Goal: Task Accomplishment & Management: Complete application form

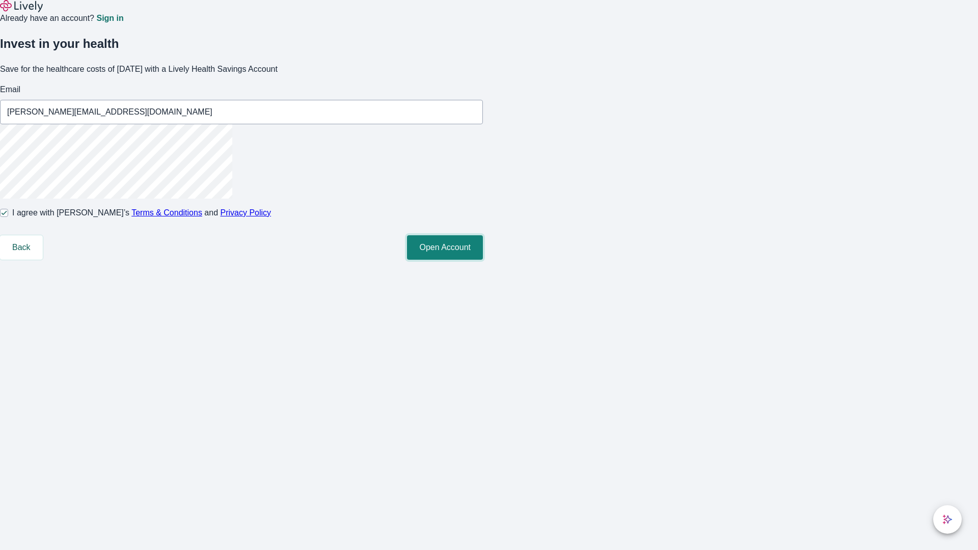
click at [483, 260] on button "Open Account" at bounding box center [445, 247] width 76 height 24
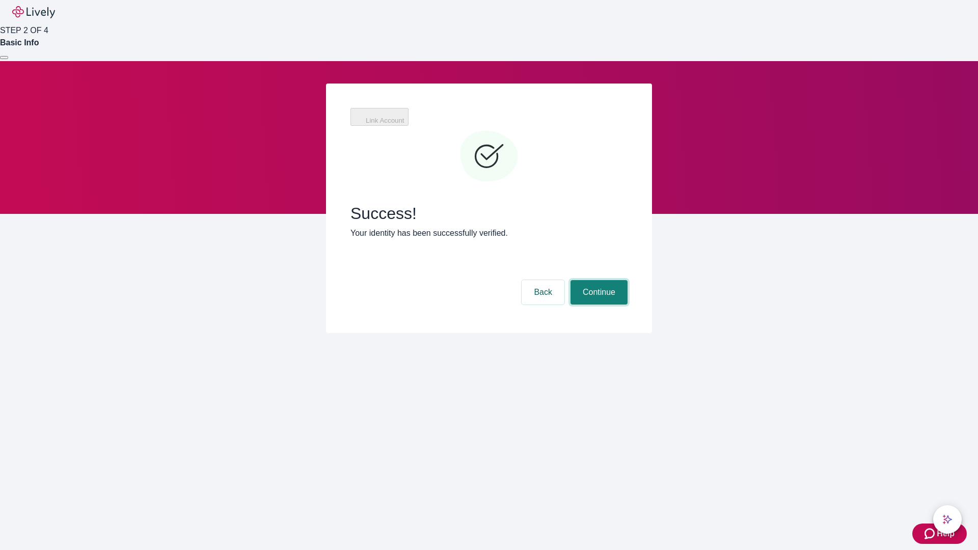
click at [598, 280] on button "Continue" at bounding box center [599, 292] width 57 height 24
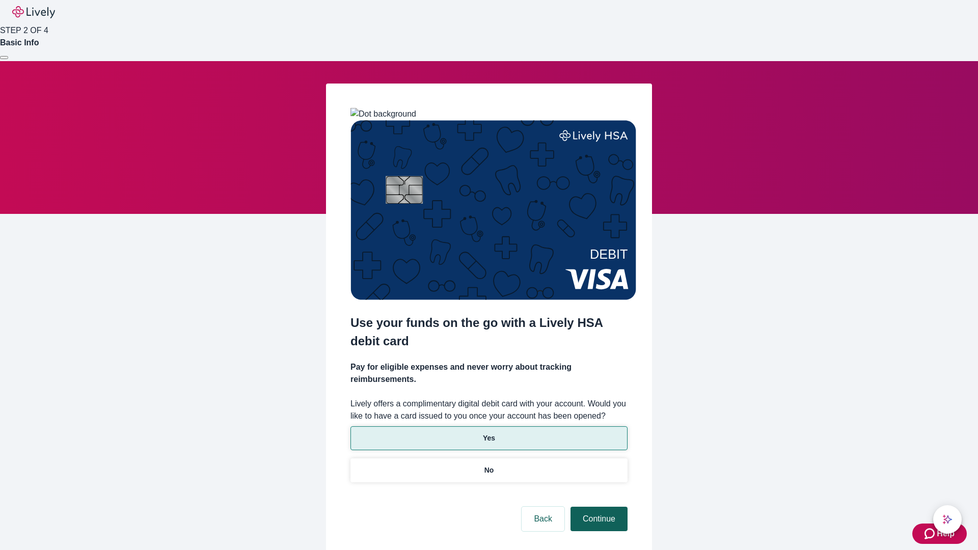
click at [489, 433] on p "Yes" at bounding box center [489, 438] width 12 height 11
click at [598, 507] on button "Continue" at bounding box center [599, 519] width 57 height 24
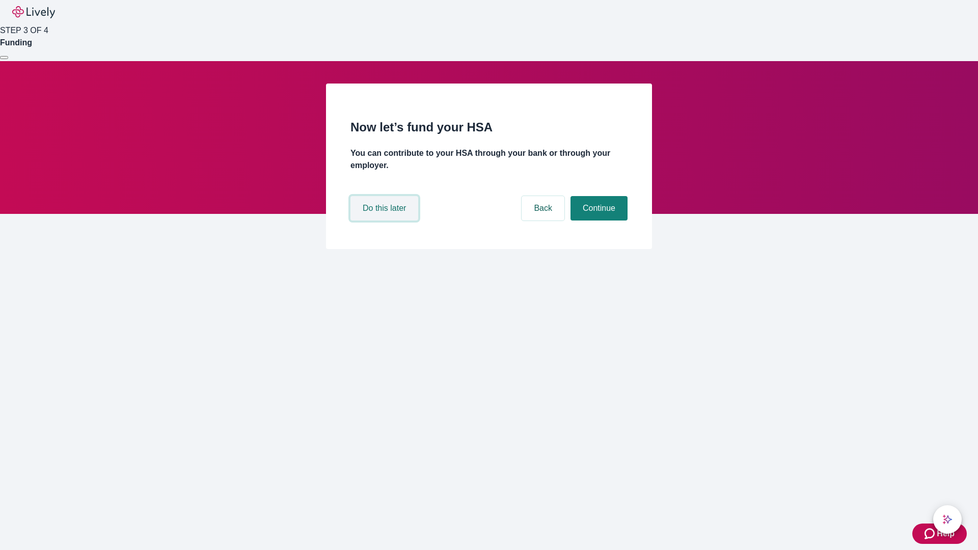
click at [386, 221] on button "Do this later" at bounding box center [385, 208] width 68 height 24
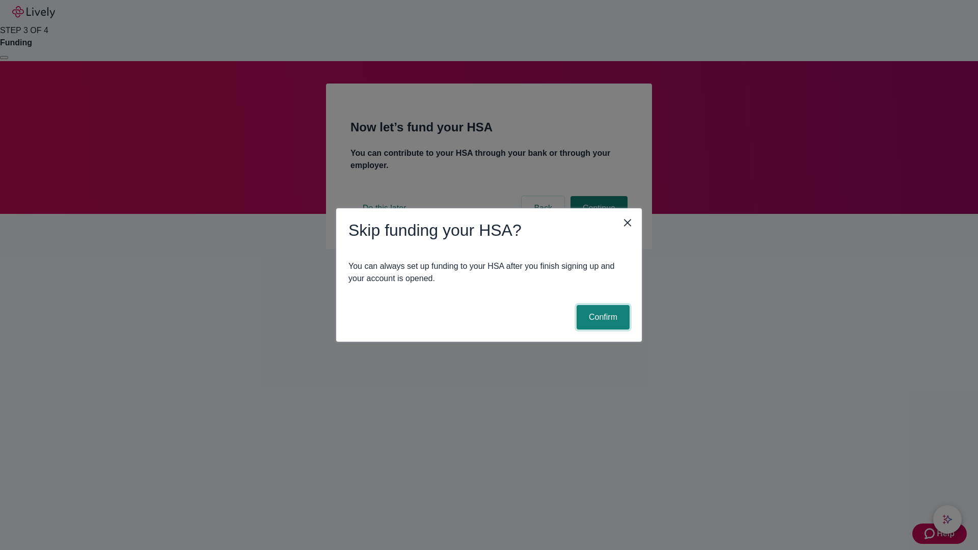
click at [602, 317] on button "Confirm" at bounding box center [603, 317] width 53 height 24
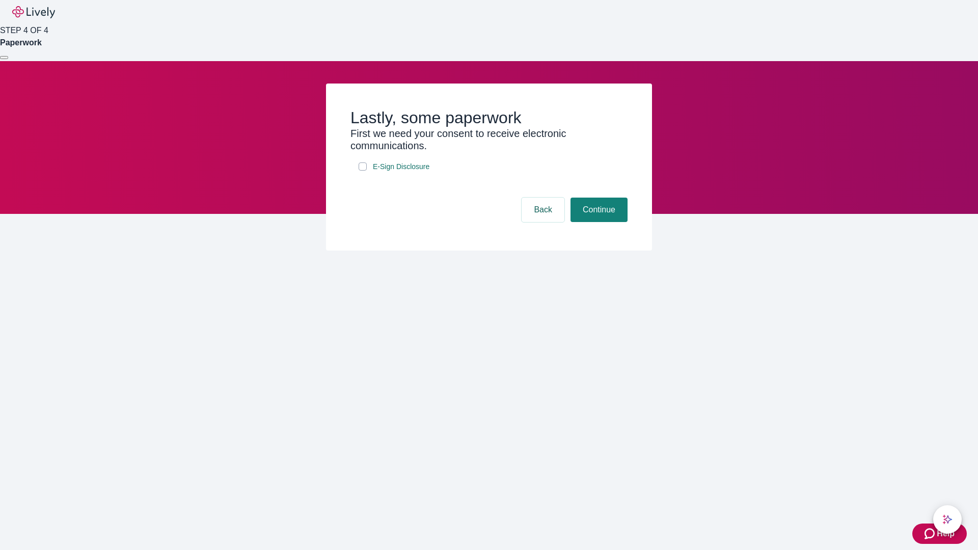
click at [363, 171] on input "E-Sign Disclosure" at bounding box center [363, 167] width 8 height 8
checkbox input "true"
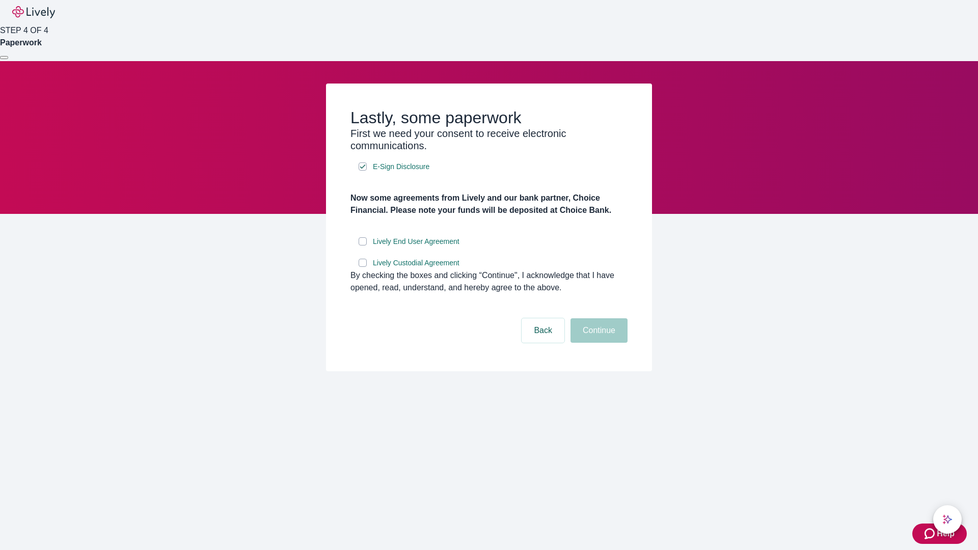
click at [363, 246] on input "Lively End User Agreement" at bounding box center [363, 241] width 8 height 8
checkbox input "true"
click at [363, 267] on input "Lively Custodial Agreement" at bounding box center [363, 263] width 8 height 8
checkbox input "true"
click at [598, 343] on button "Continue" at bounding box center [599, 330] width 57 height 24
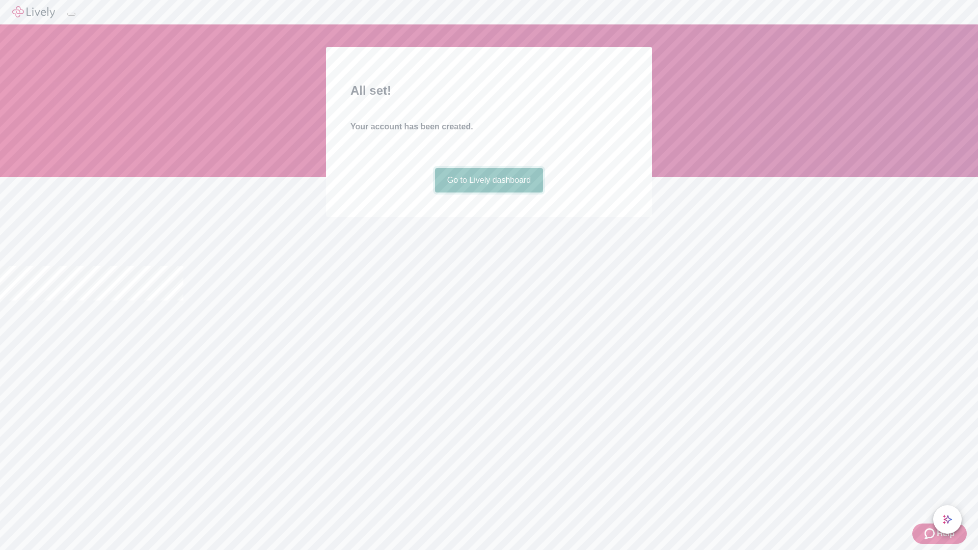
click at [489, 193] on link "Go to Lively dashboard" at bounding box center [489, 180] width 109 height 24
